Goal: Task Accomplishment & Management: Manage account settings

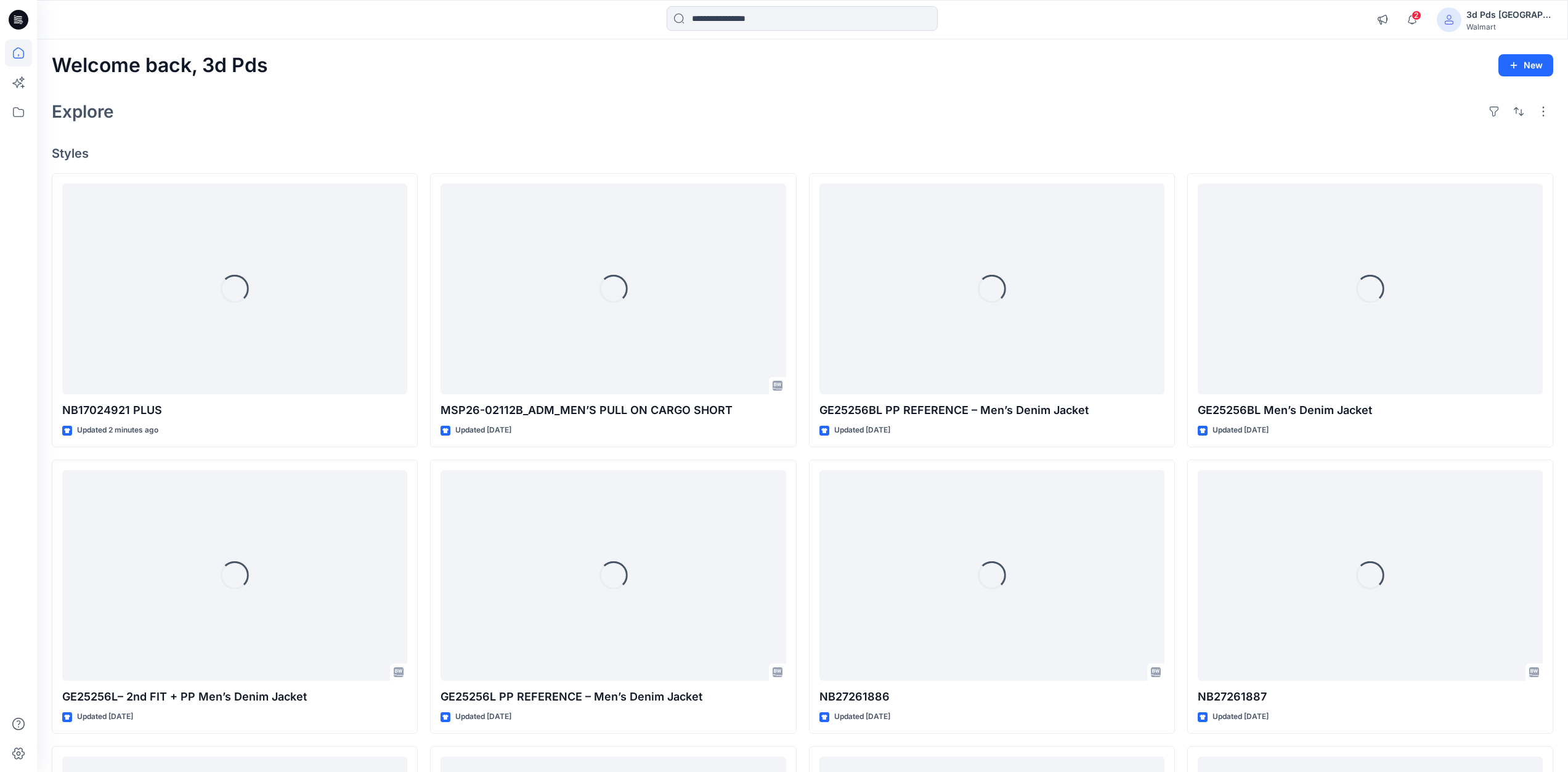
click at [1529, 13] on div "3d Pds [GEOGRAPHIC_DATA]" at bounding box center [1509, 14] width 86 height 15
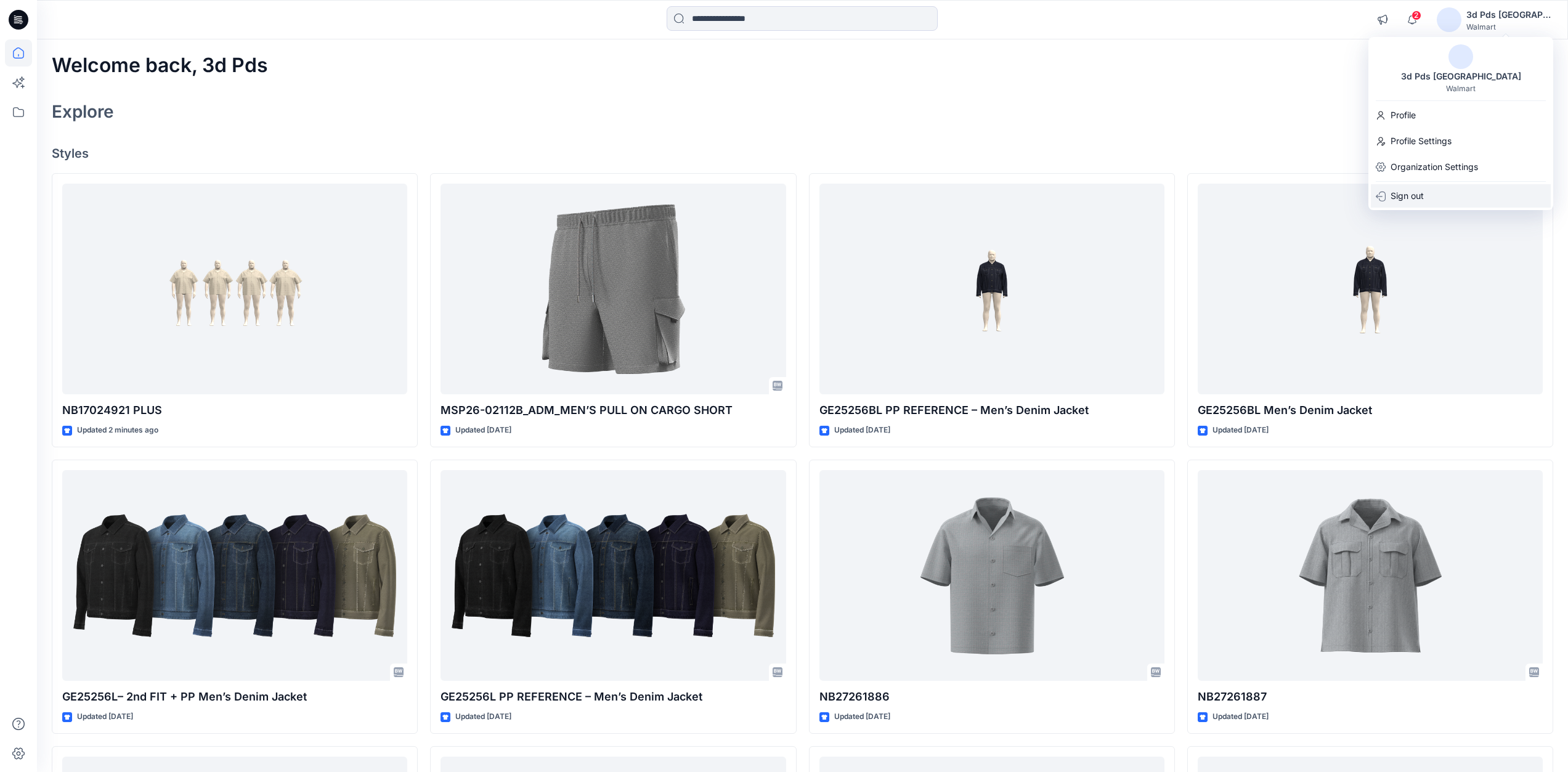
click at [1428, 194] on div "Sign out" at bounding box center [1460, 196] width 180 height 23
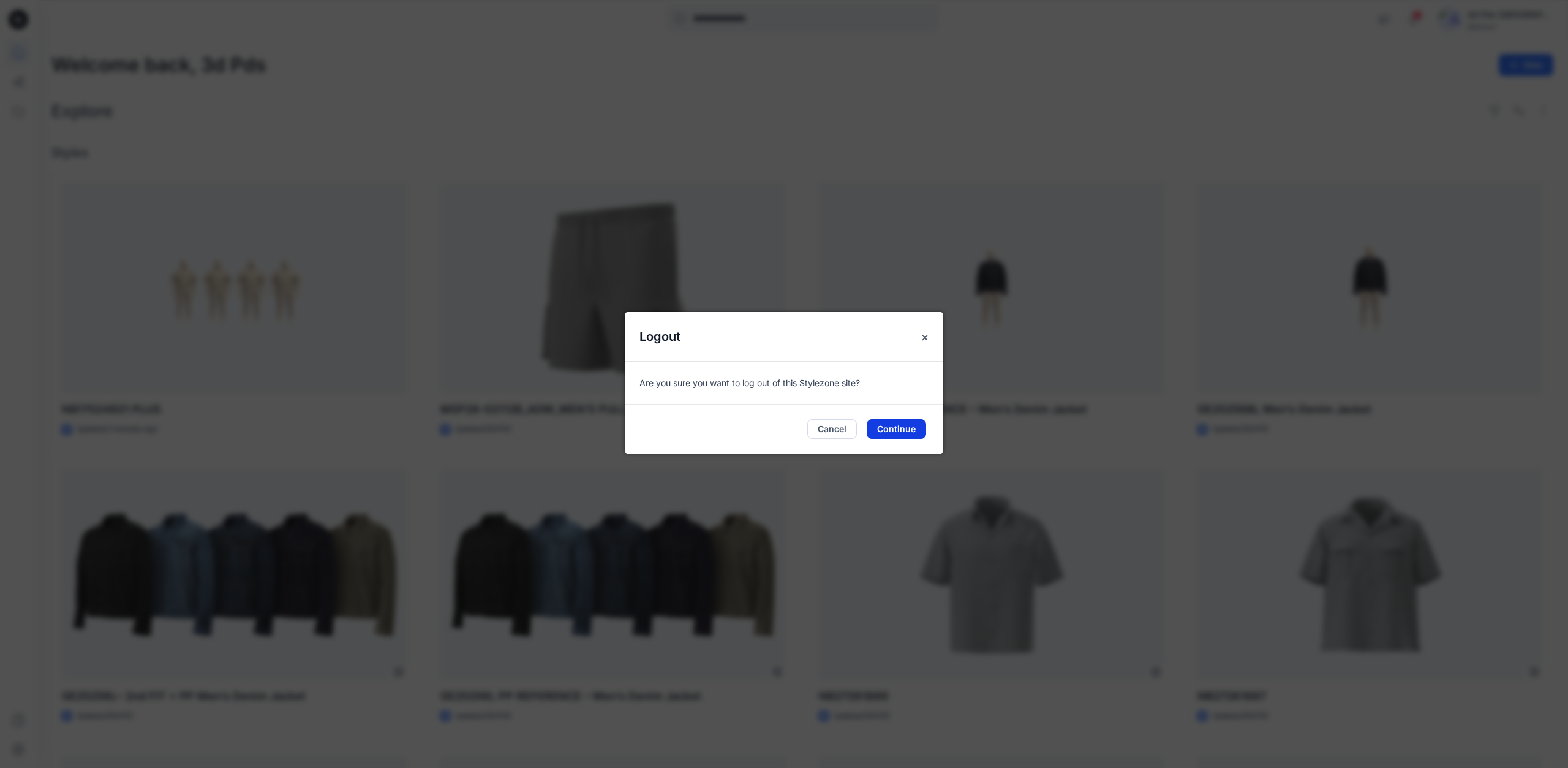
click at [921, 431] on button "Continue" at bounding box center [896, 429] width 60 height 20
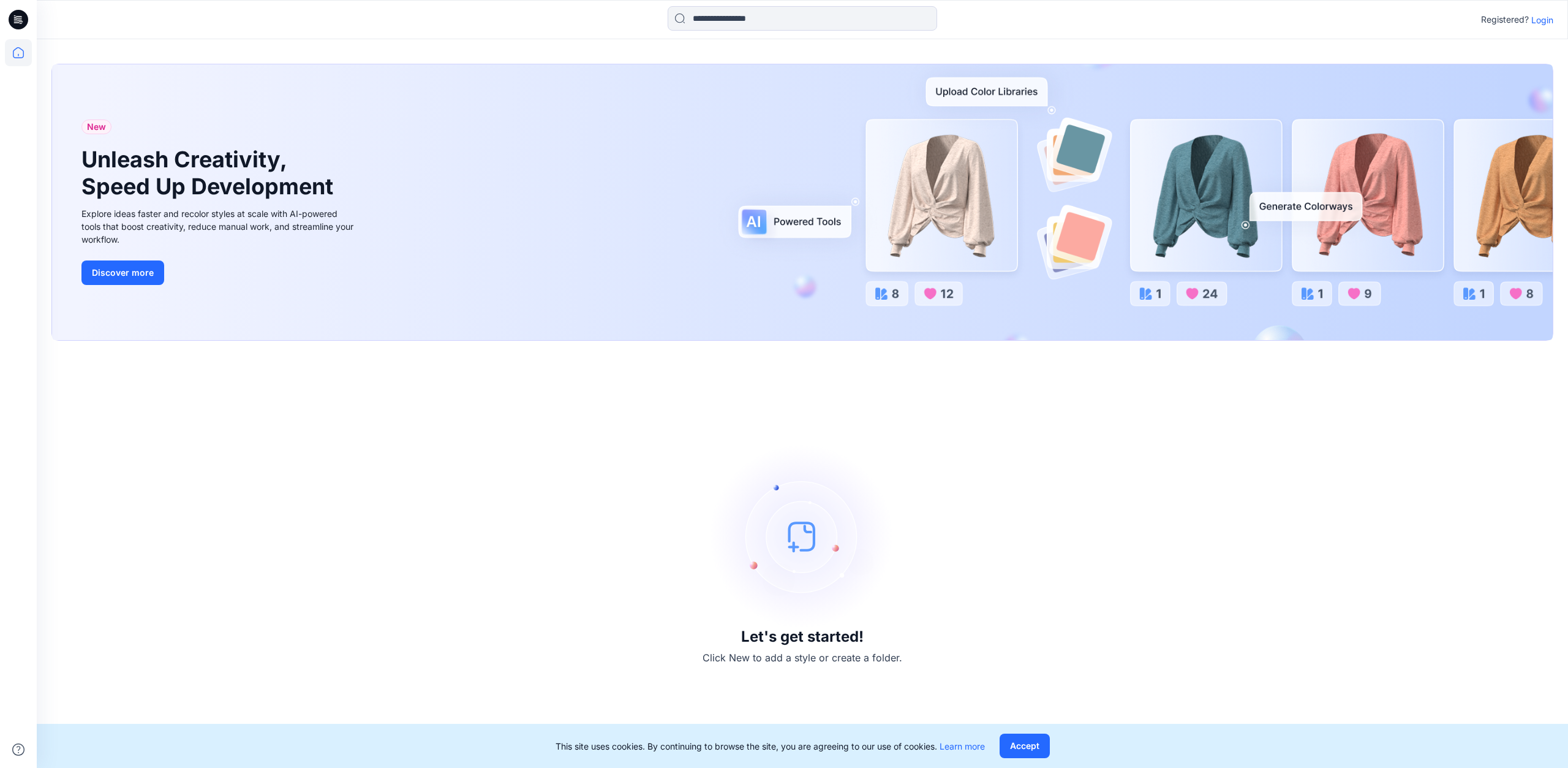
click at [1544, 21] on p "Login" at bounding box center [1542, 20] width 22 height 13
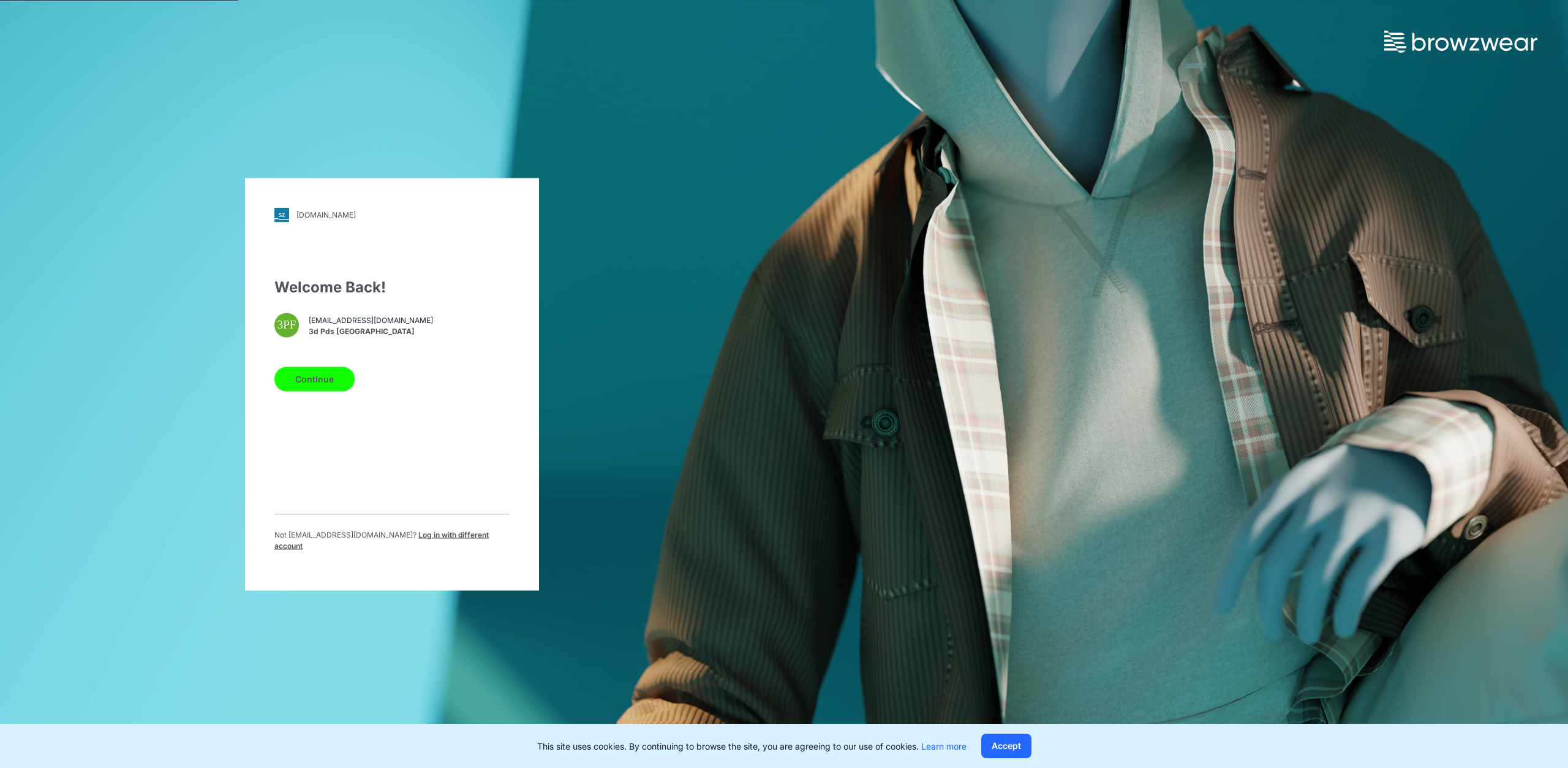
click at [448, 541] on span "Log in with different account" at bounding box center [382, 540] width 214 height 20
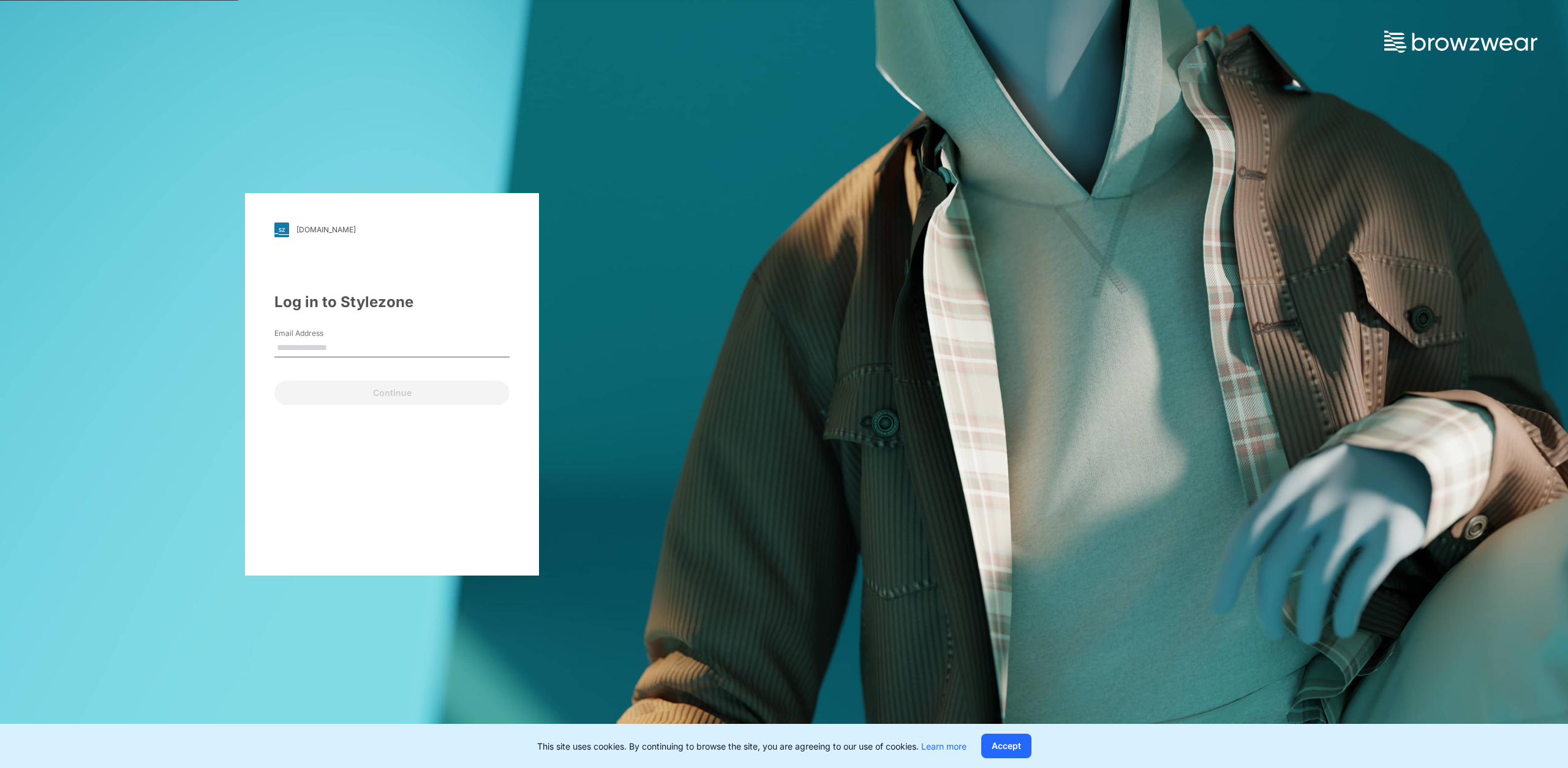
type input "**********"
click at [358, 390] on button "Continue" at bounding box center [392, 393] width 235 height 24
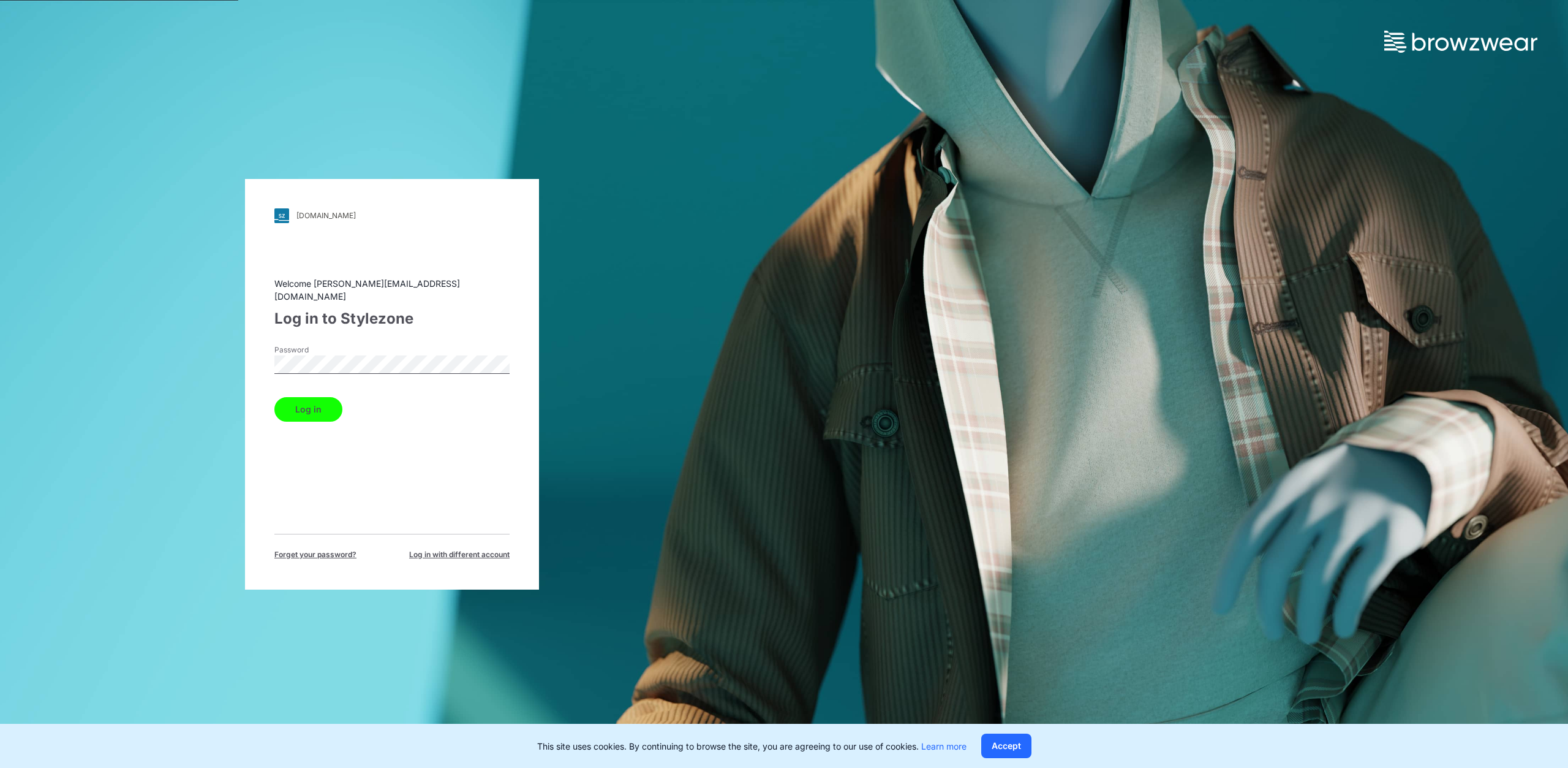
click at [300, 409] on button "Log in" at bounding box center [309, 409] width 68 height 24
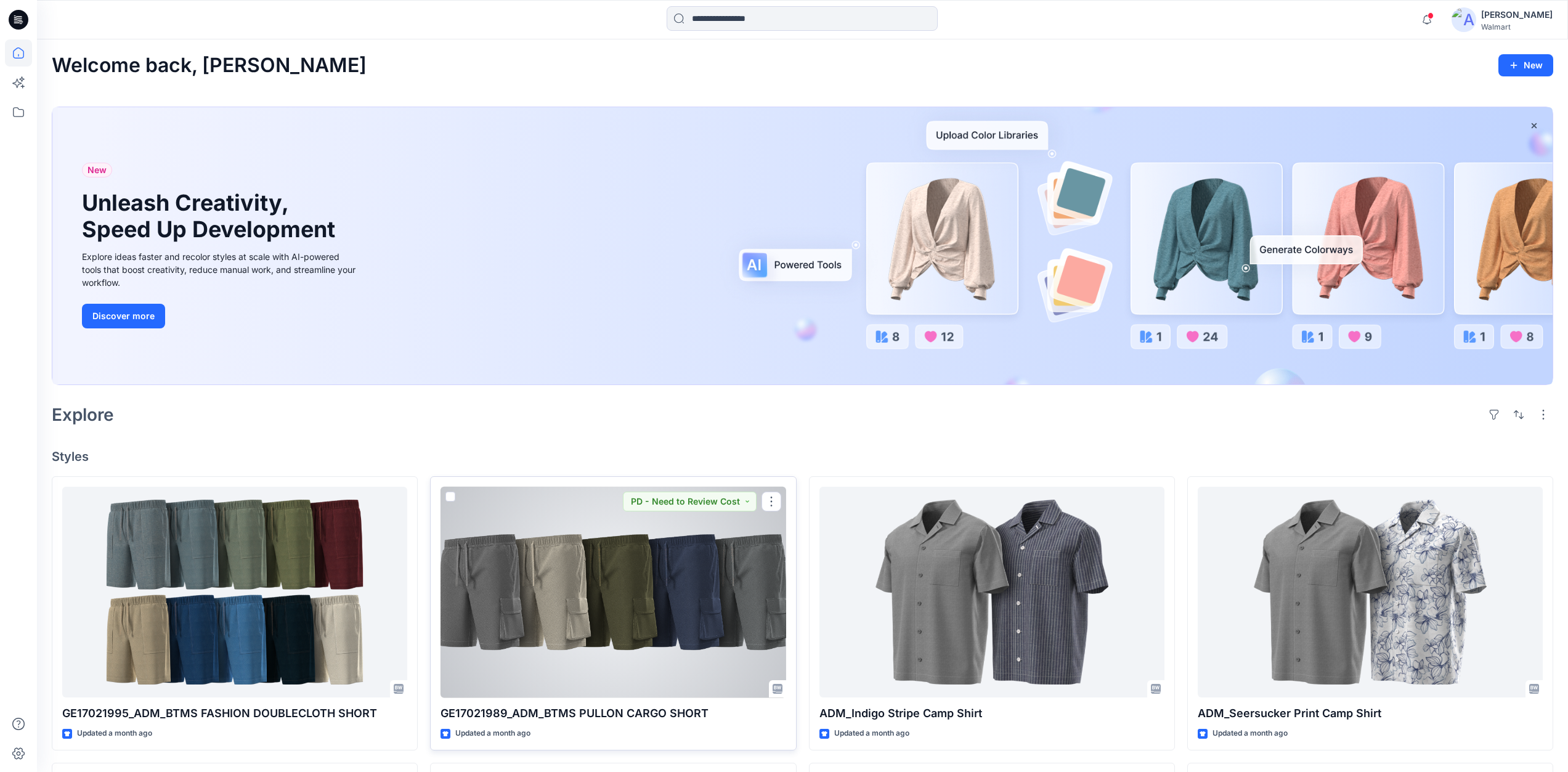
click at [595, 648] on div at bounding box center [613, 592] width 345 height 211
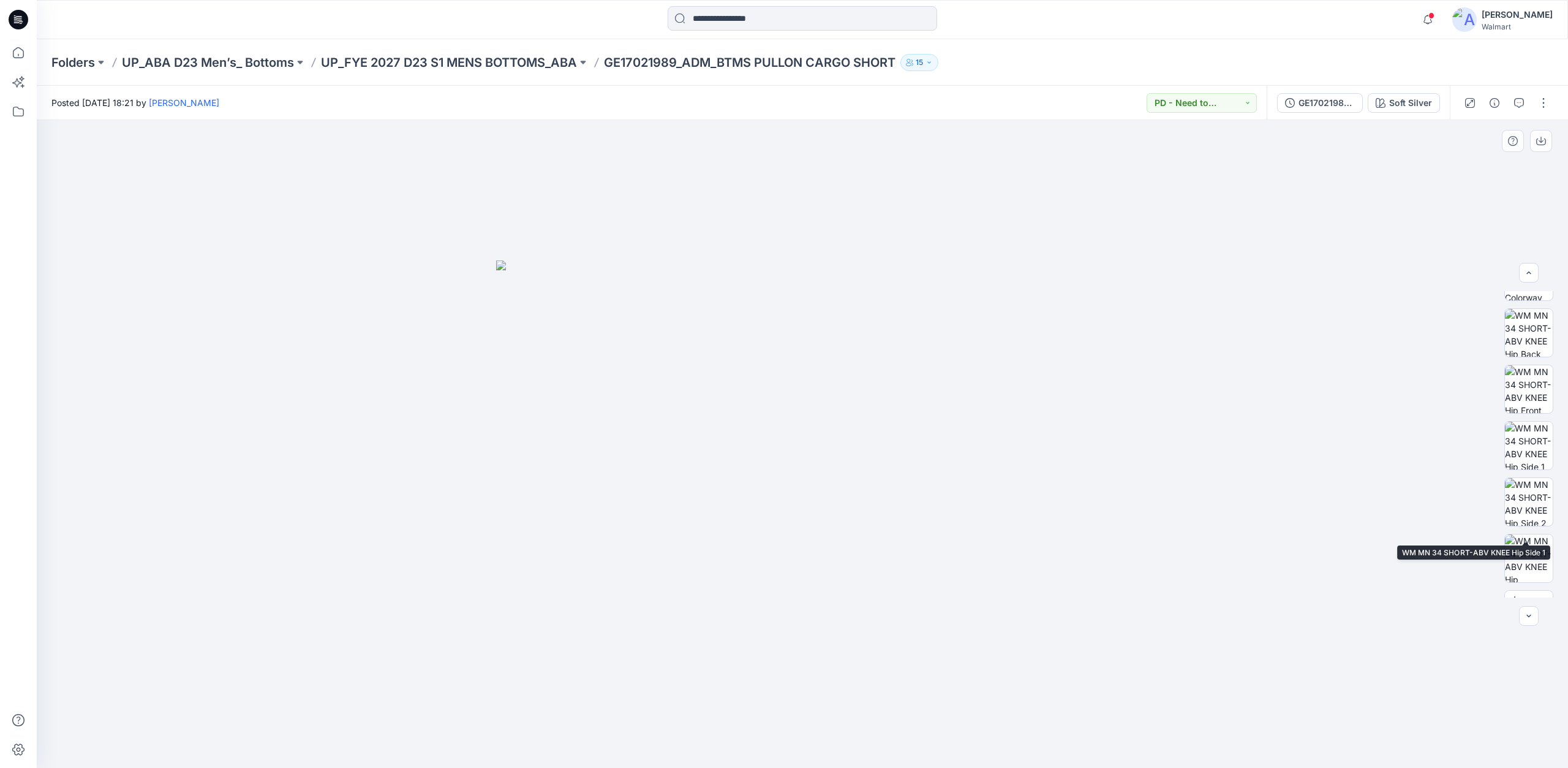
scroll to position [193, 0]
click at [1512, 502] on icon at bounding box center [1515, 501] width 5 height 6
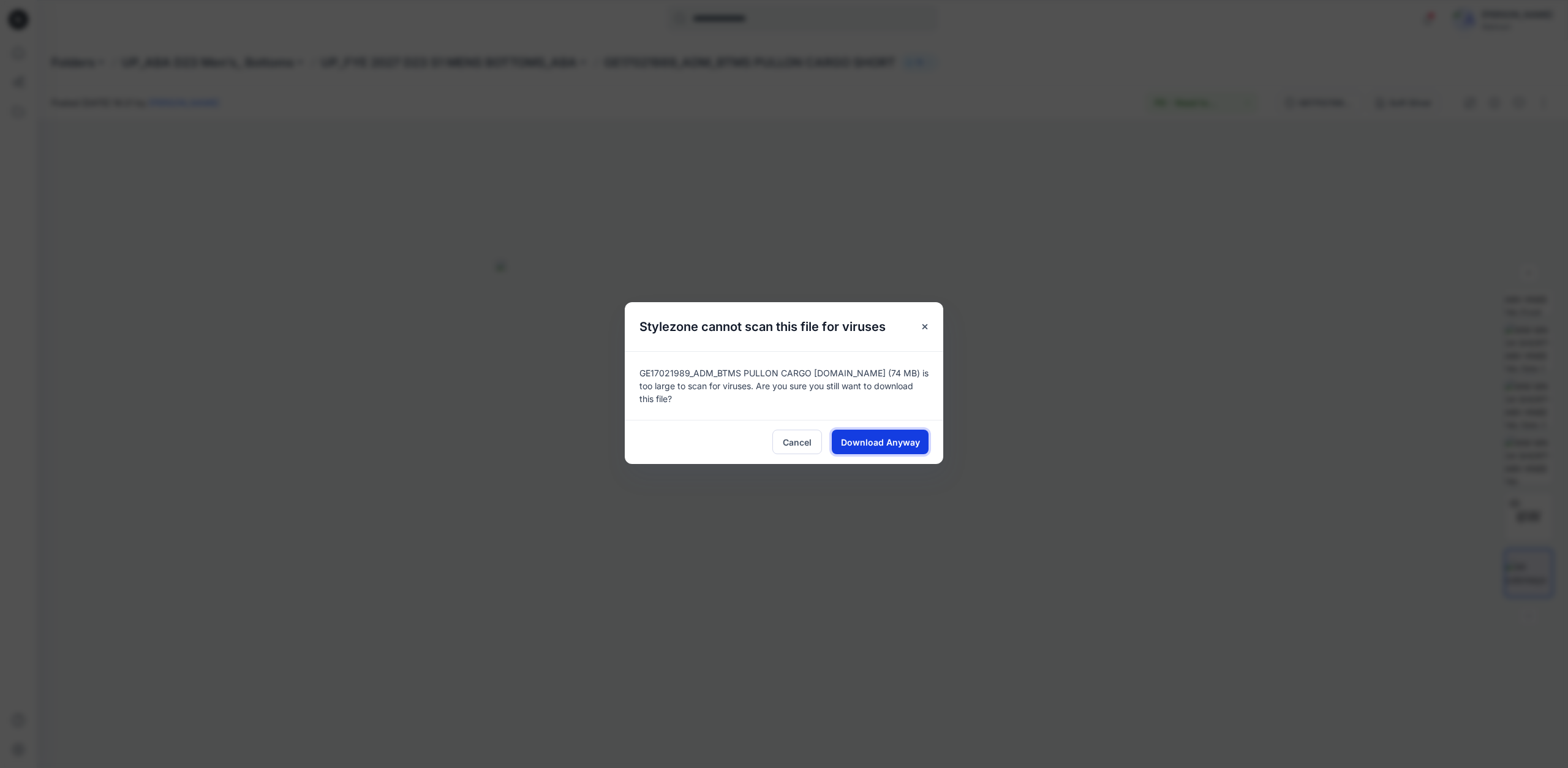
click at [913, 442] on span "Download Anyway" at bounding box center [880, 442] width 79 height 13
